Goal: Task Accomplishment & Management: Use online tool/utility

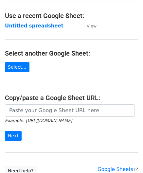
scroll to position [33, 0]
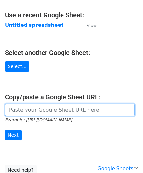
click at [31, 105] on input "url" at bounding box center [70, 110] width 130 height 12
paste input "[URL][DOMAIN_NAME]"
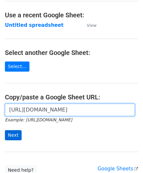
type input "[URL][DOMAIN_NAME]"
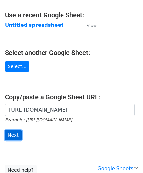
click at [14, 131] on input "Next" at bounding box center [13, 135] width 17 height 10
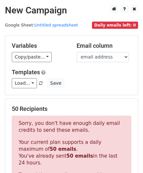
scroll to position [220, 0]
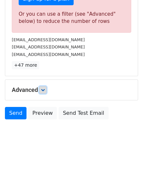
click at [44, 89] on icon at bounding box center [43, 90] width 4 height 4
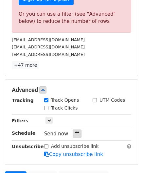
click at [75, 131] on icon at bounding box center [77, 133] width 4 height 5
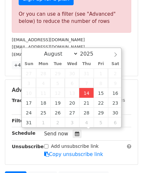
type input "[DATE] 12:00"
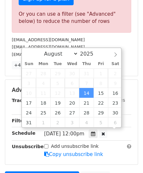
scroll to position [0, 0]
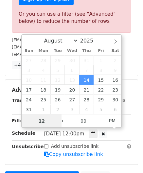
paste input "8"
type input "8"
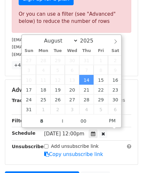
type input "[DATE] 20:00"
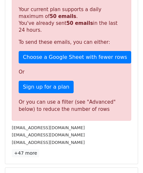
scroll to position [280, 0]
